Goal: Transaction & Acquisition: Download file/media

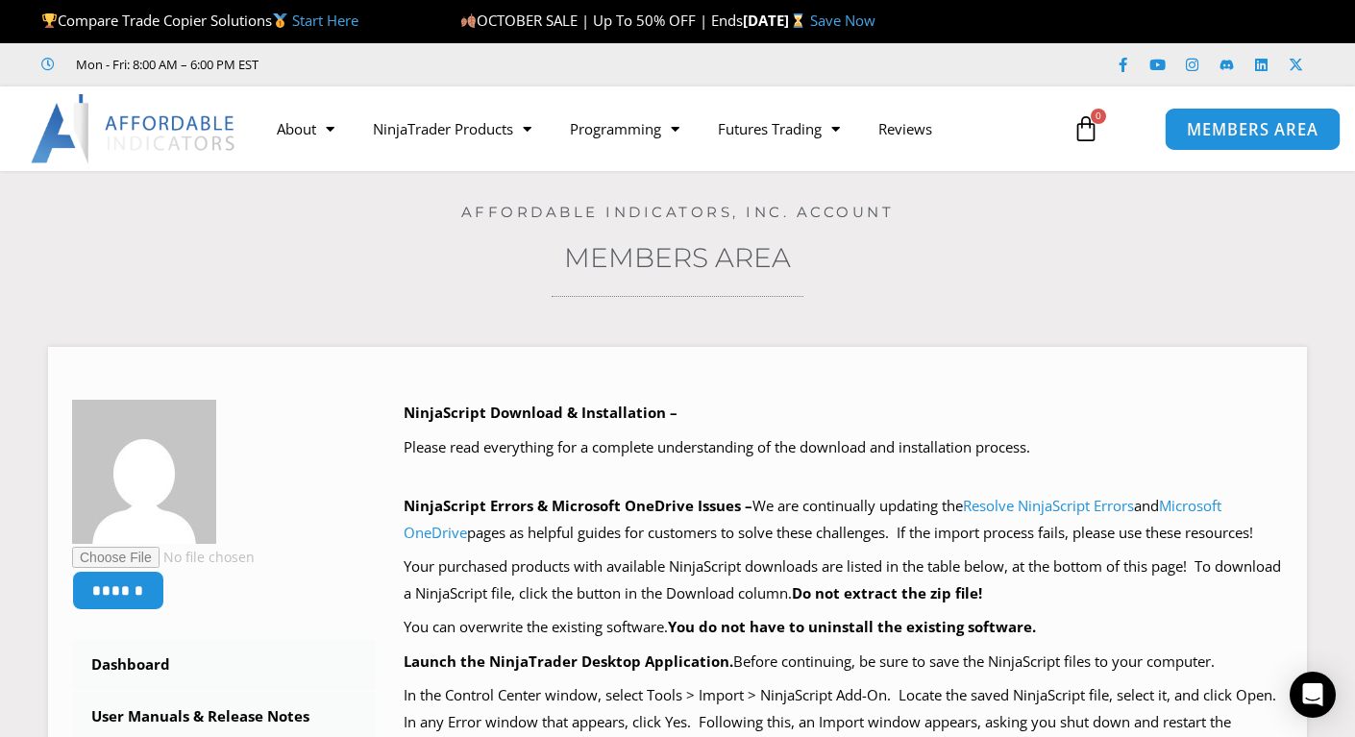
click at [1220, 135] on span "MEMBERS AREA" at bounding box center [1252, 129] width 132 height 16
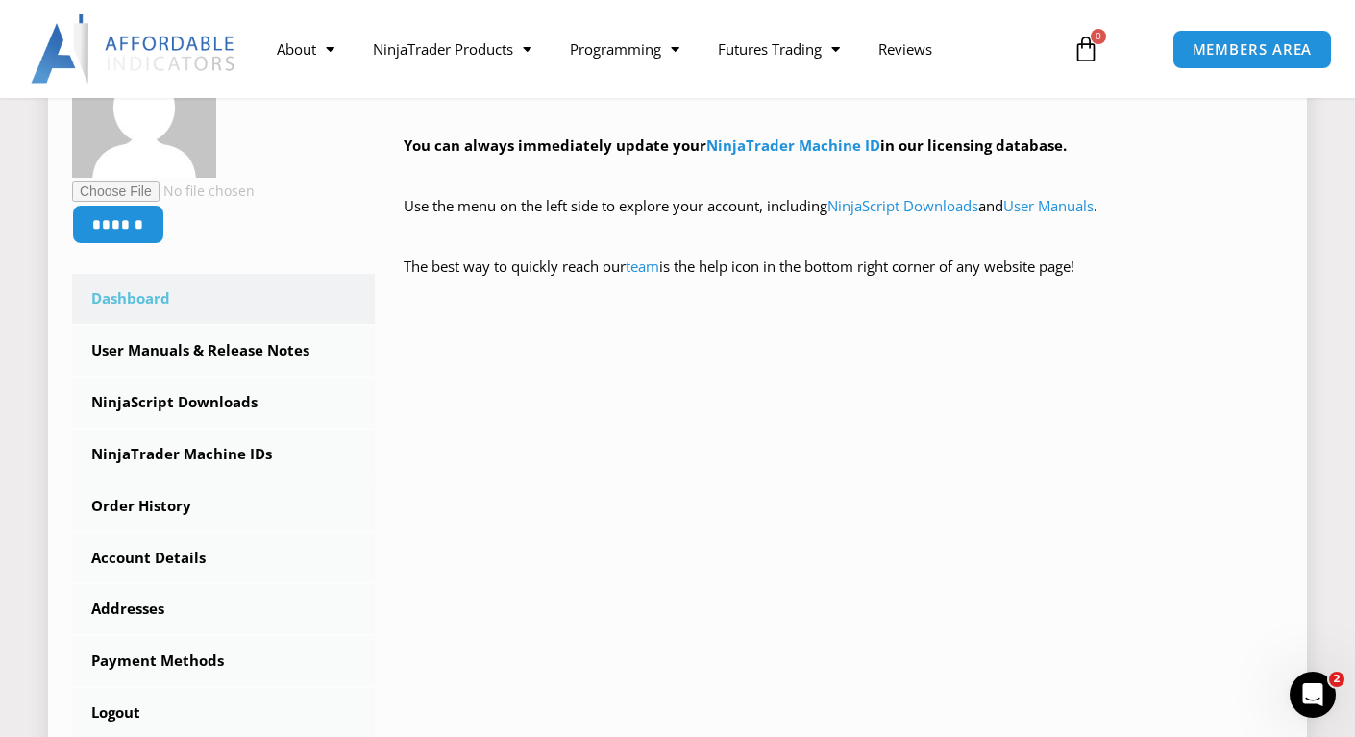
scroll to position [384, 0]
click at [209, 402] on link "NinjaScript Downloads" at bounding box center [223, 404] width 303 height 50
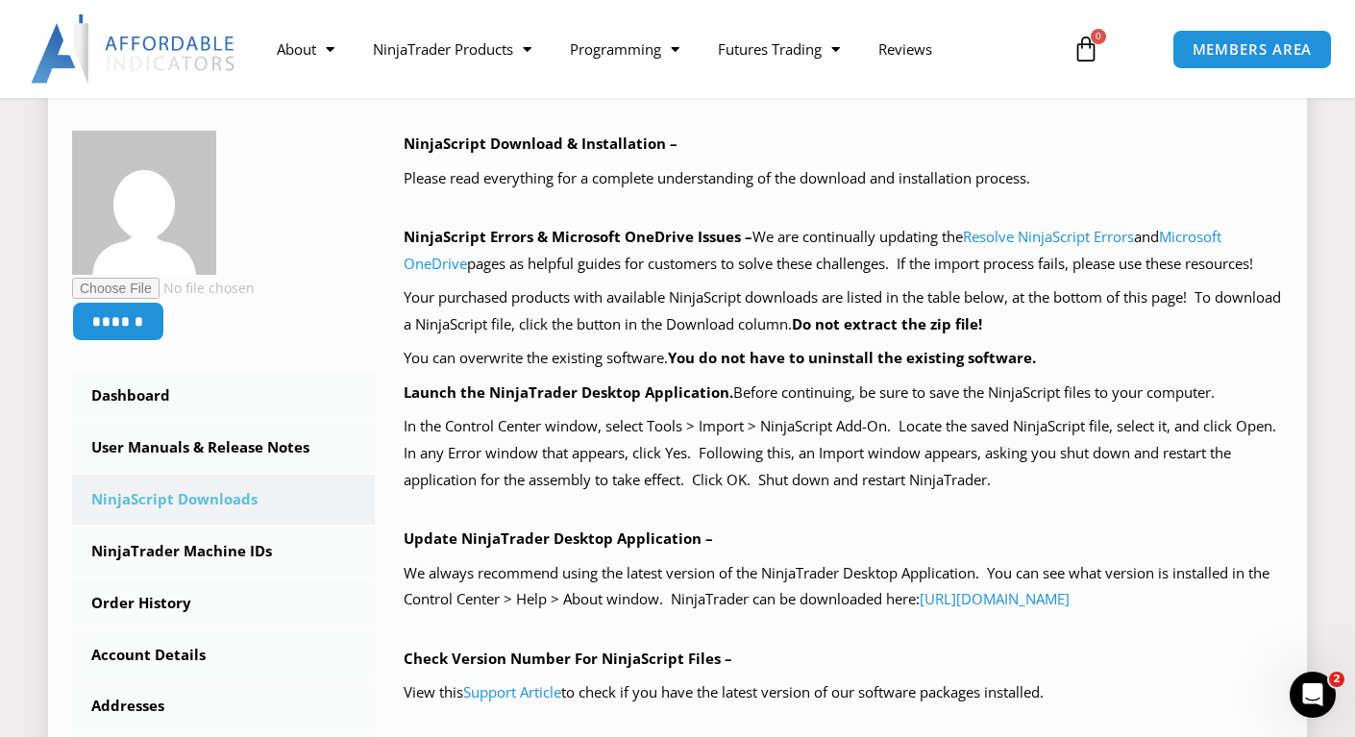
scroll to position [577, 0]
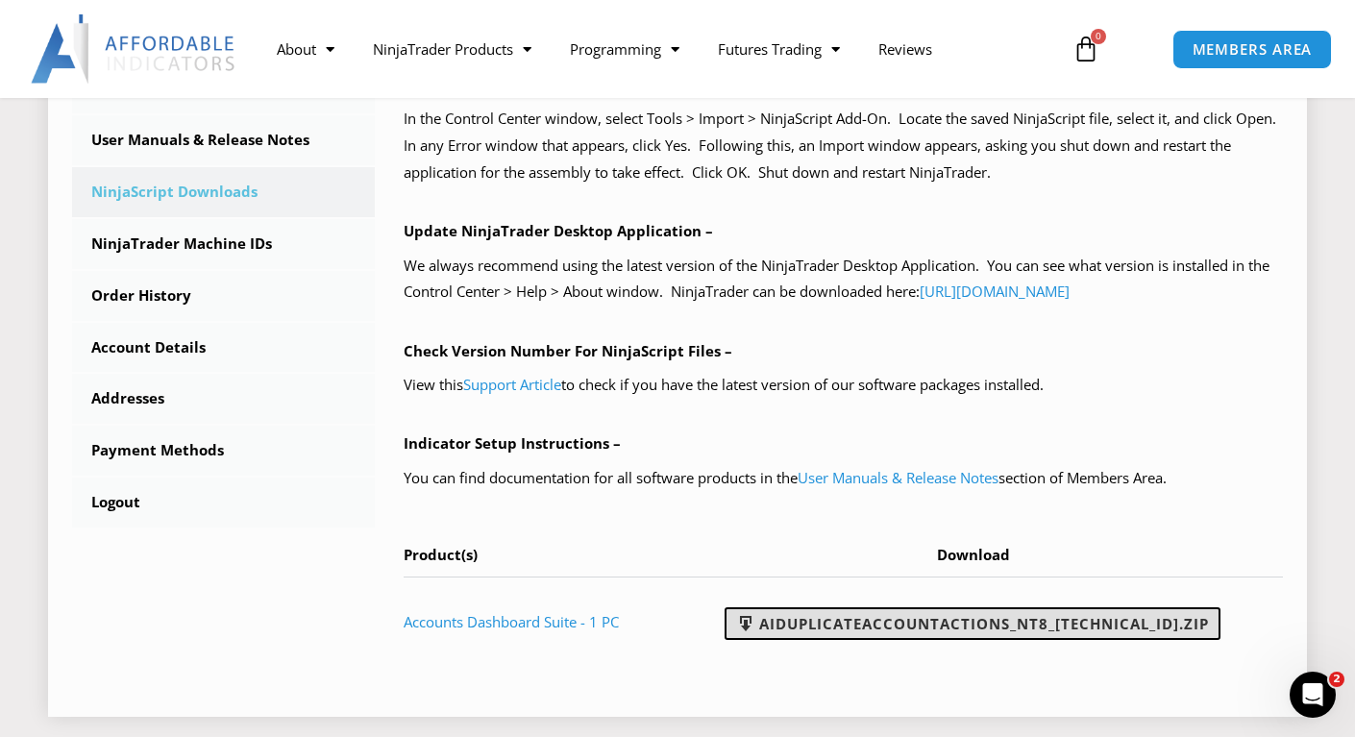
click at [866, 620] on link "AIDuplicateAccountActions_NT8_25.10.2.1.zip" at bounding box center [973, 623] width 496 height 33
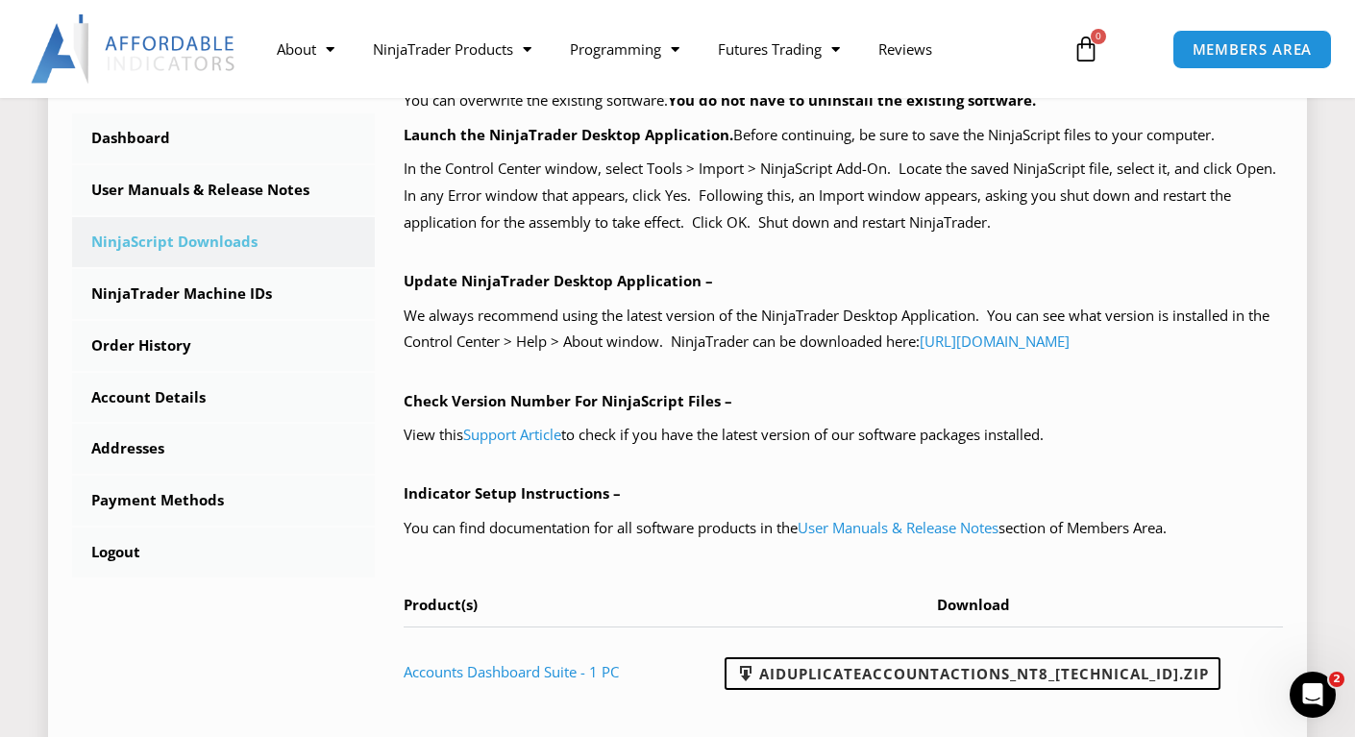
scroll to position [480, 0]
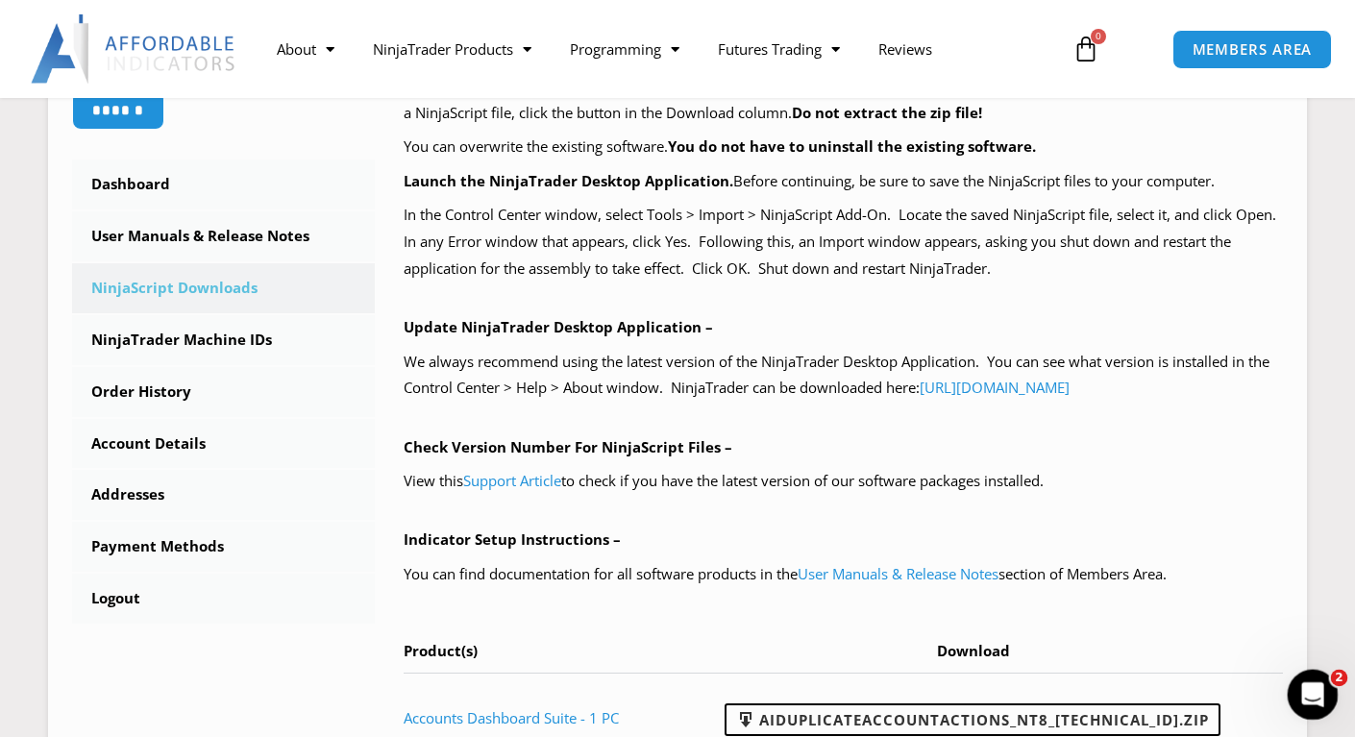
click at [1322, 694] on icon "Open Intercom Messenger" at bounding box center [1310, 692] width 32 height 32
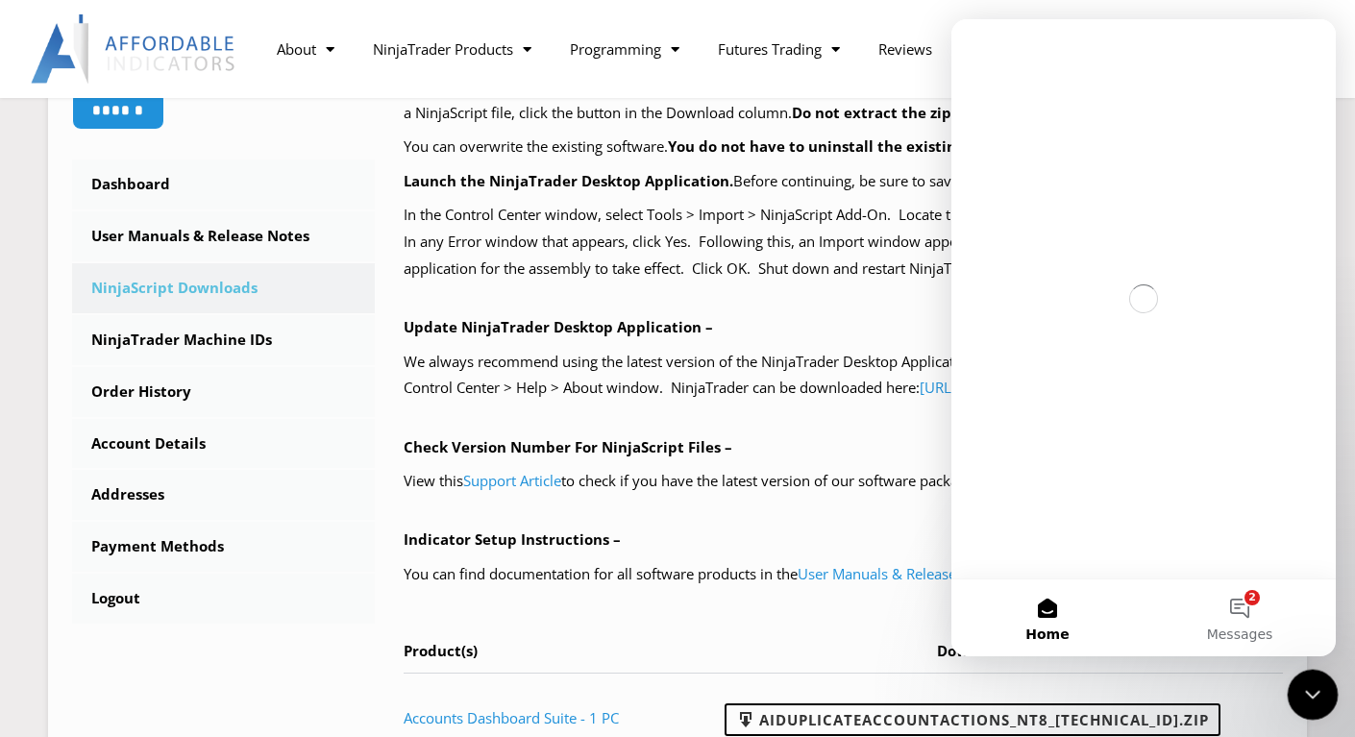
scroll to position [0, 0]
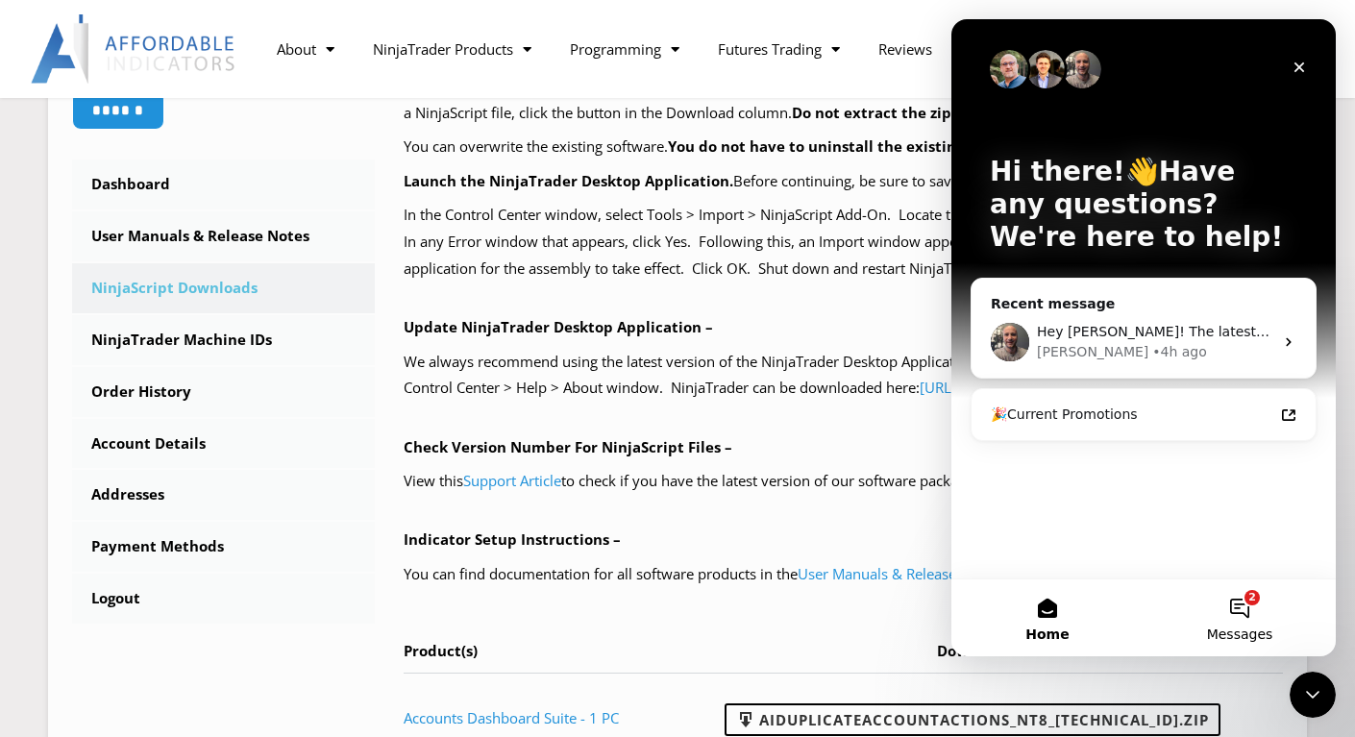
click at [1248, 606] on button "2 Messages" at bounding box center [1240, 617] width 192 height 77
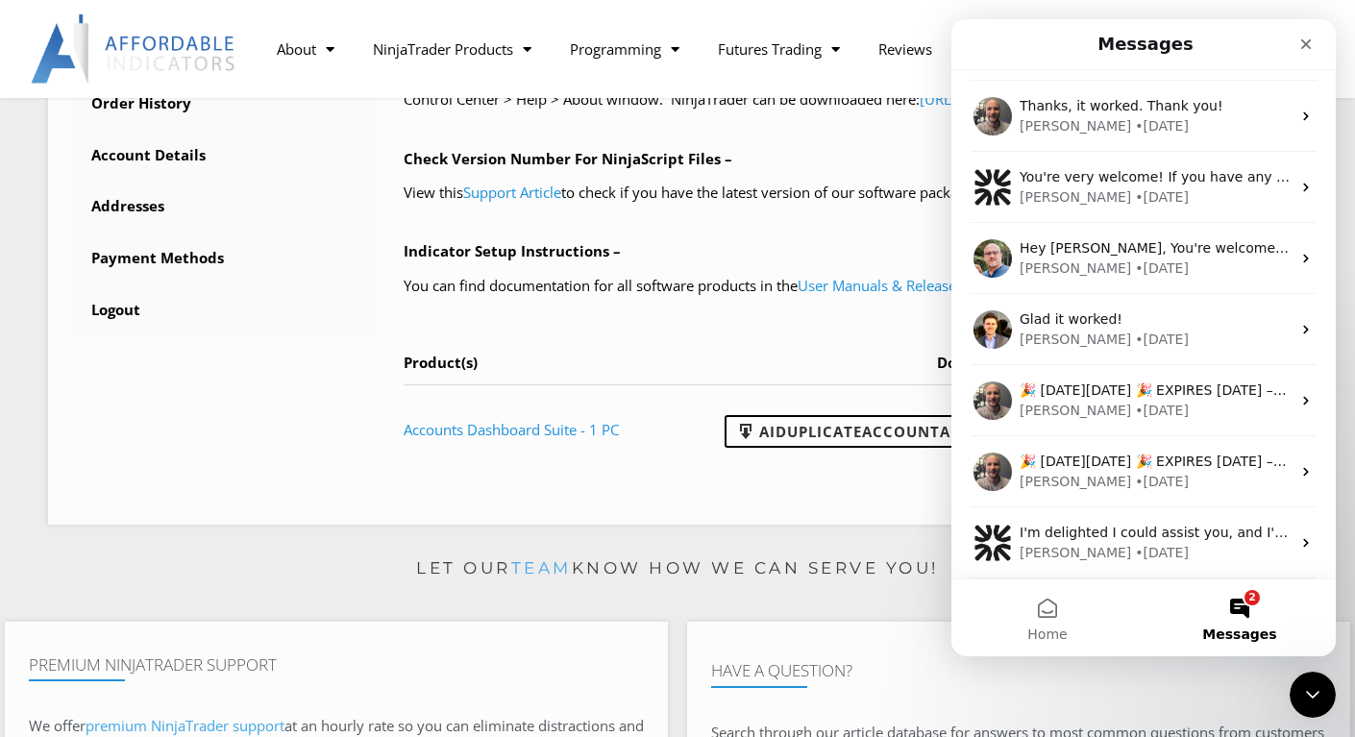
scroll to position [345, 0]
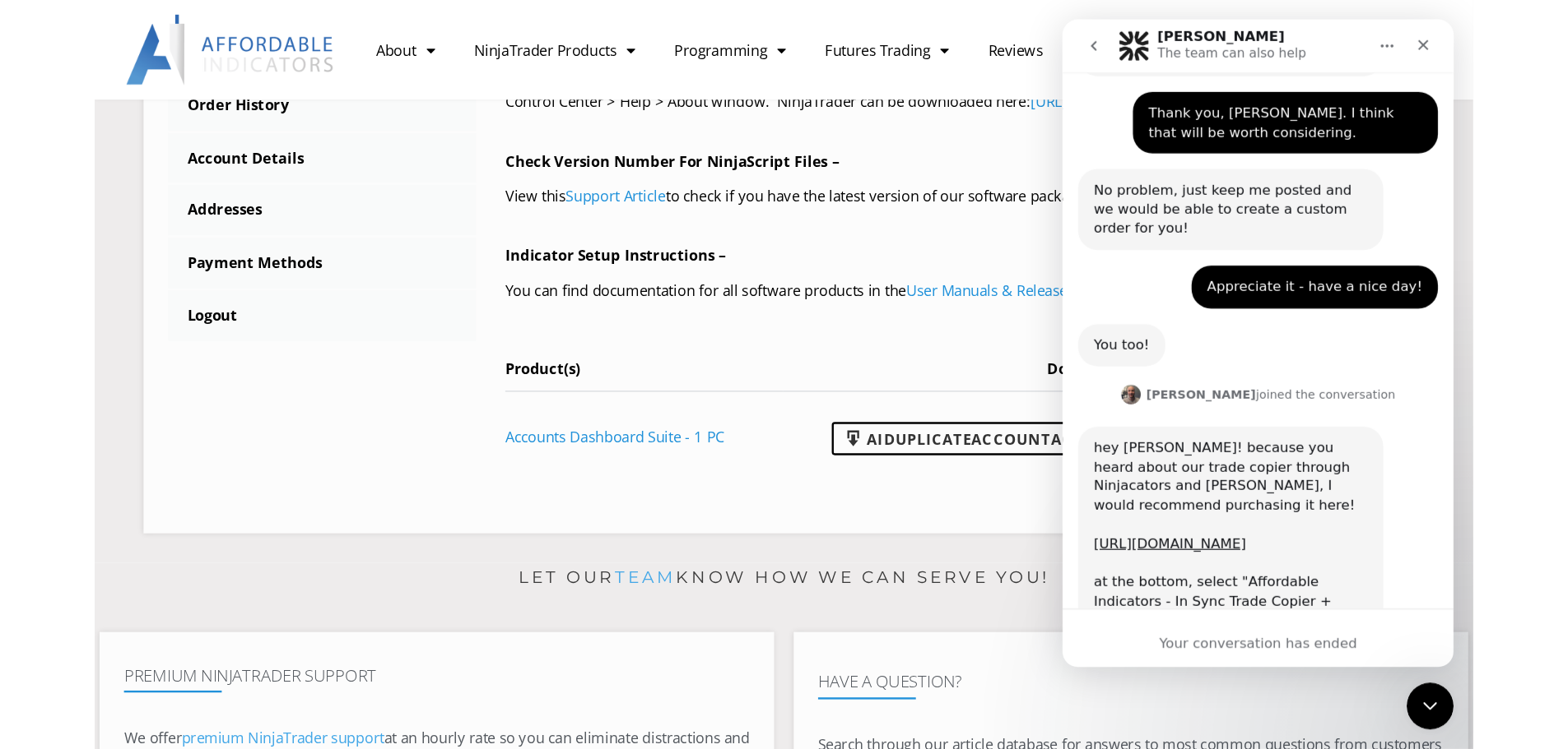
scroll to position [2091, 0]
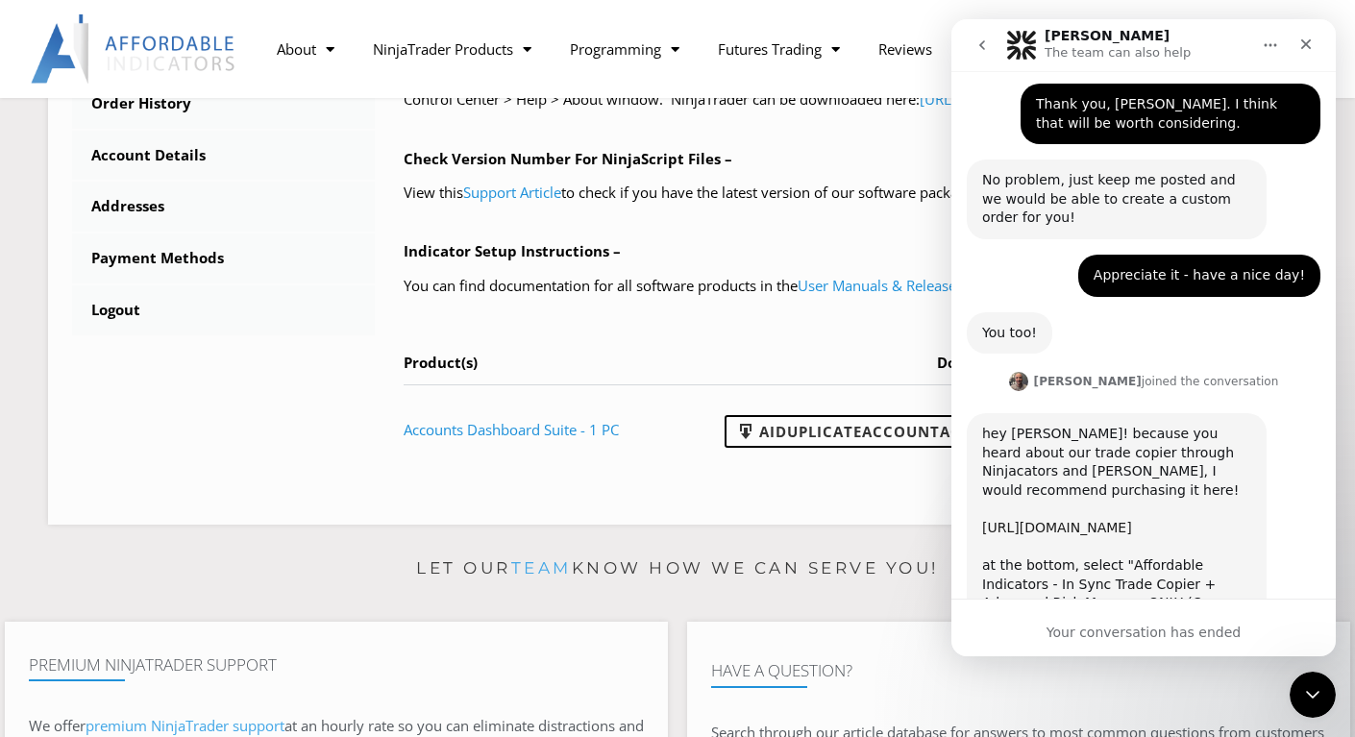
click at [1132, 520] on link "https://ninjacators.com/funnel/workshop-jump-start-oct-24/order-form-workshop-o…" at bounding box center [1057, 527] width 150 height 15
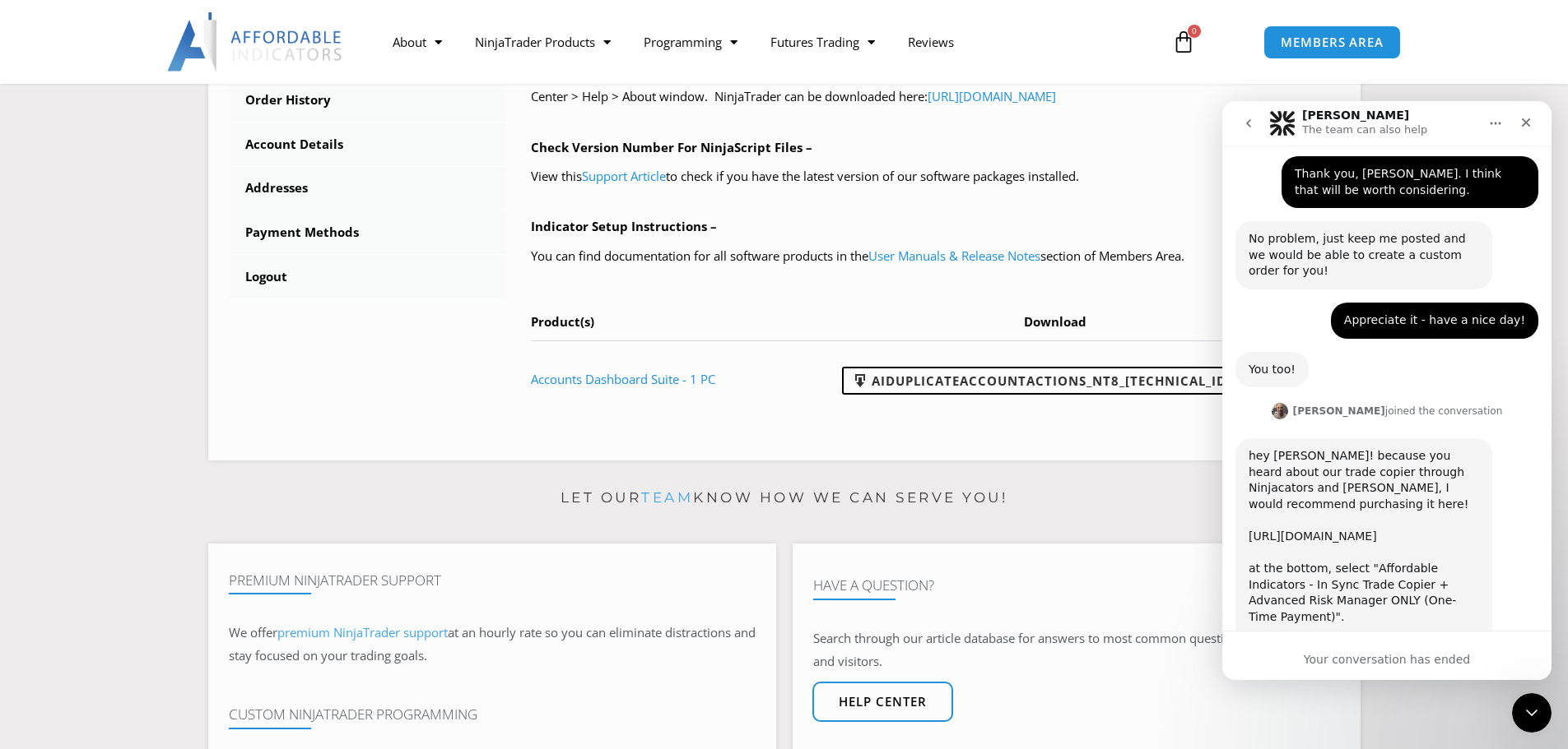
scroll to position [2057, 0]
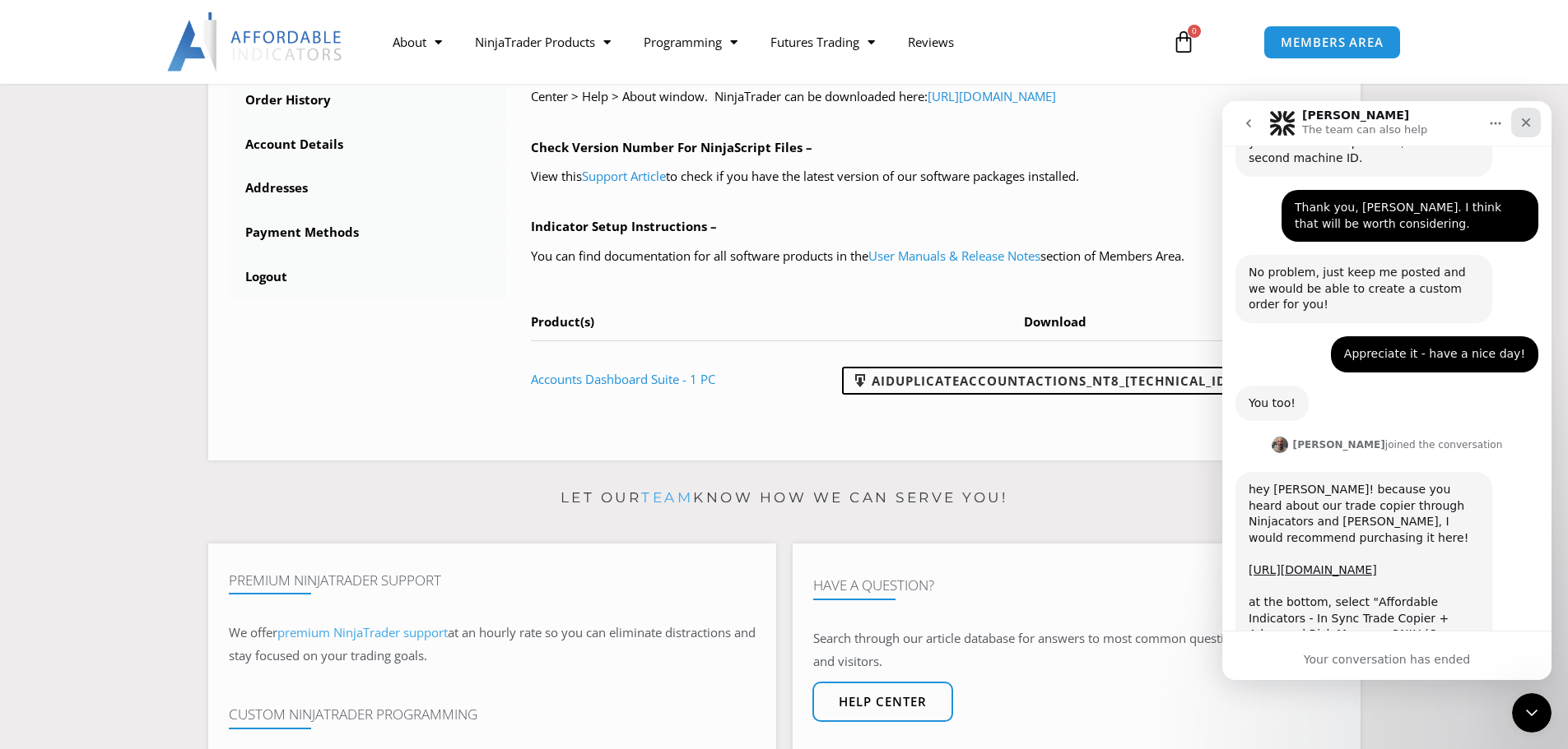
click at [1160, 123] on icon "Close" at bounding box center [1526, 122] width 9 height 9
drag, startPoint x: 303, startPoint y: 22, endPoint x: 1527, endPoint y: 122, distance: 1228.1
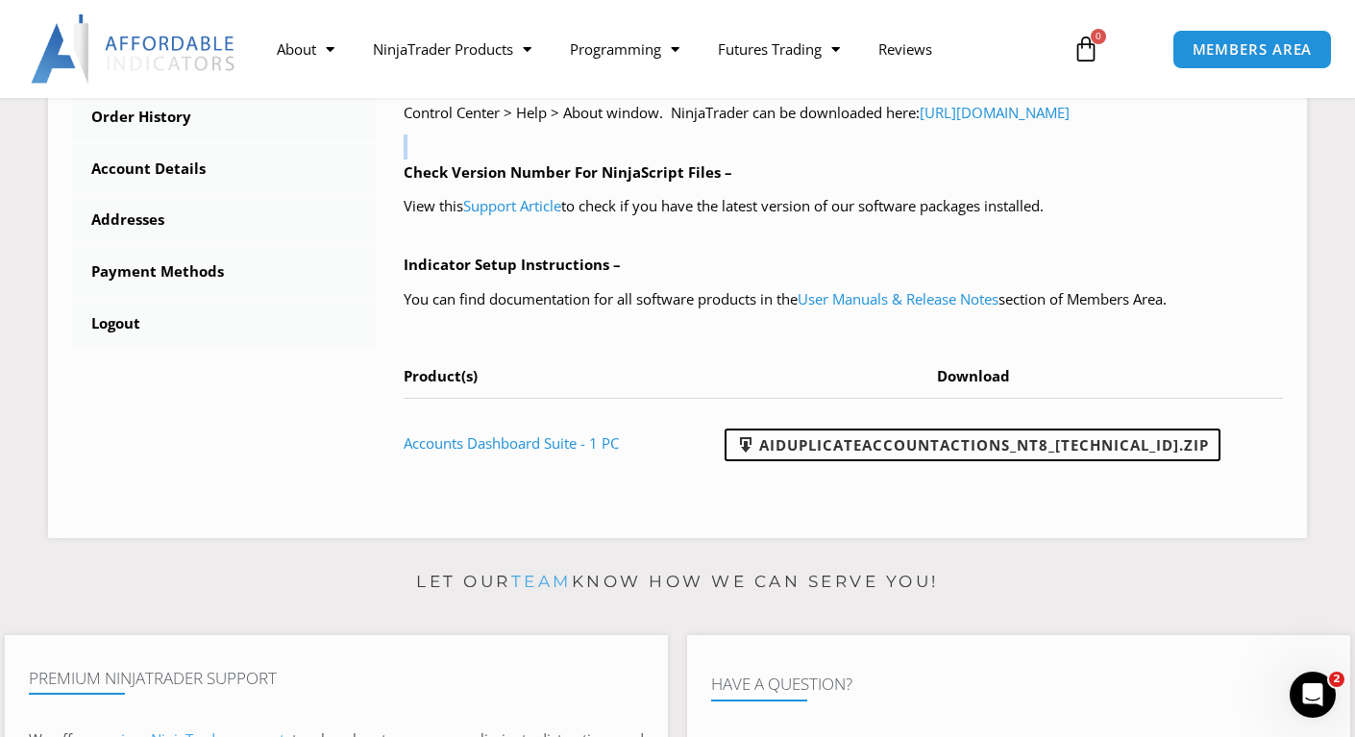
scroll to position [2443, 0]
